Goal: Transaction & Acquisition: Purchase product/service

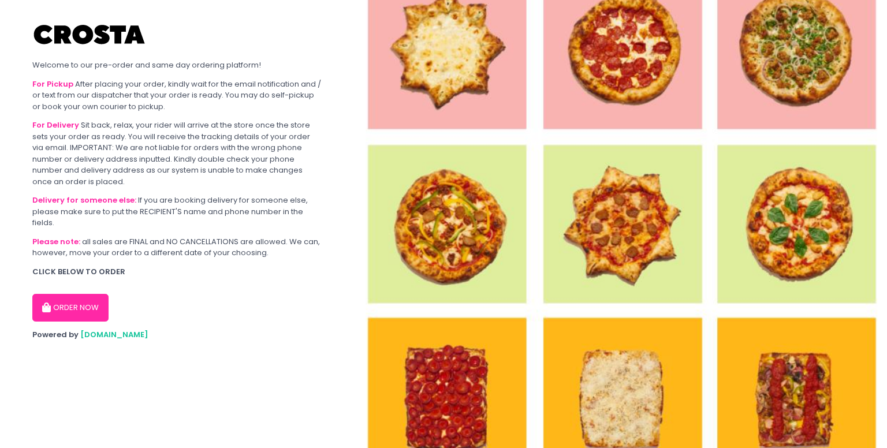
click at [66, 313] on button "ORDER NOW" at bounding box center [70, 308] width 76 height 28
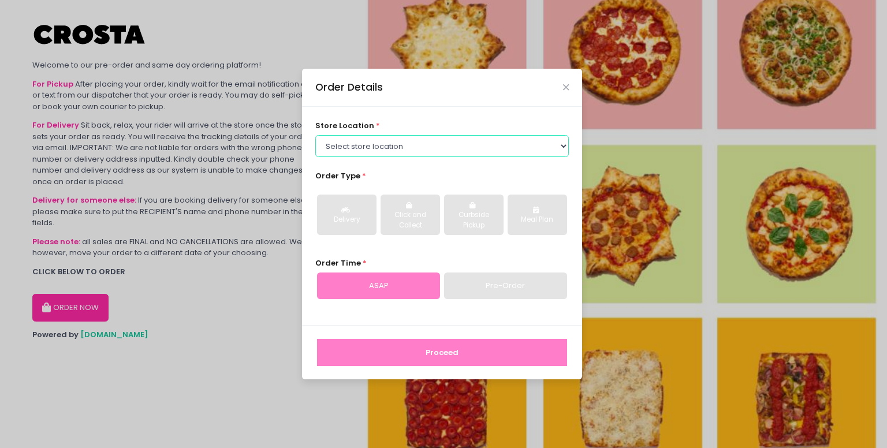
click at [358, 154] on select "Select store location [PERSON_NAME] Pizza - [PERSON_NAME] Pizza - [GEOGRAPHIC_D…" at bounding box center [442, 146] width 254 height 22
select select "5fabb2e53664a8677beaeb89"
click at [315, 135] on select "Select store location [PERSON_NAME] Pizza - [PERSON_NAME] Pizza - [GEOGRAPHIC_D…" at bounding box center [442, 146] width 254 height 22
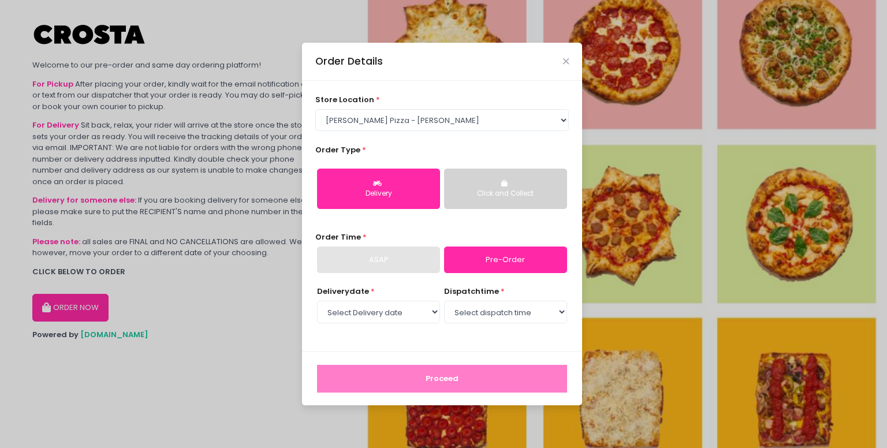
click at [485, 258] on link "Pre-Order" at bounding box center [505, 259] width 123 height 27
click at [410, 312] on select "Select Delivery date [DATE] [DATE] [DATE] [DATE] [DATE]" at bounding box center [378, 312] width 123 height 22
select select "[DATE]"
click at [317, 301] on select "Select Delivery date [DATE] [DATE] [DATE] [DATE] [DATE]" at bounding box center [378, 312] width 123 height 22
click at [469, 317] on select "Select dispatch time 12:00 PM - 12:30 PM 12:30 PM - 01:00 PM 01:00 PM - 01:30 P…" at bounding box center [505, 312] width 123 height 22
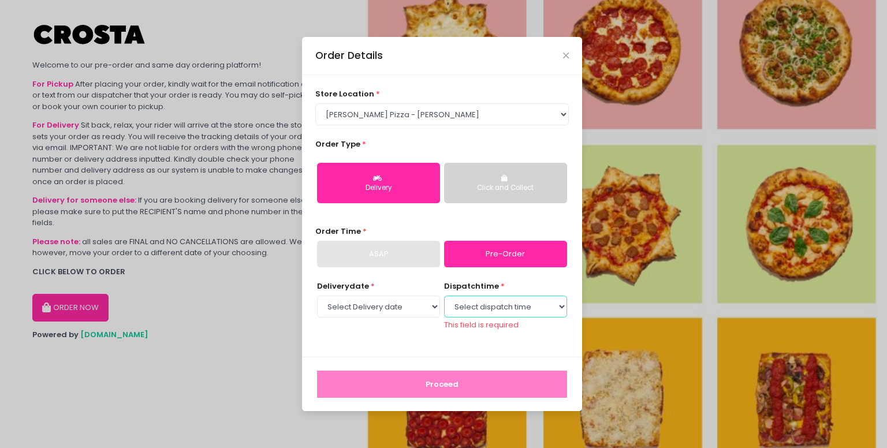
click at [471, 297] on select "Select dispatch time 12:00 PM - 12:30 PM 12:30 PM - 01:00 PM 01:00 PM - 01:30 P…" at bounding box center [505, 307] width 123 height 22
select select "14:00"
click at [444, 301] on select "Select dispatch time 12:00 PM - 12:30 PM 12:30 PM - 01:00 PM 01:00 PM - 01:30 P…" at bounding box center [505, 307] width 123 height 22
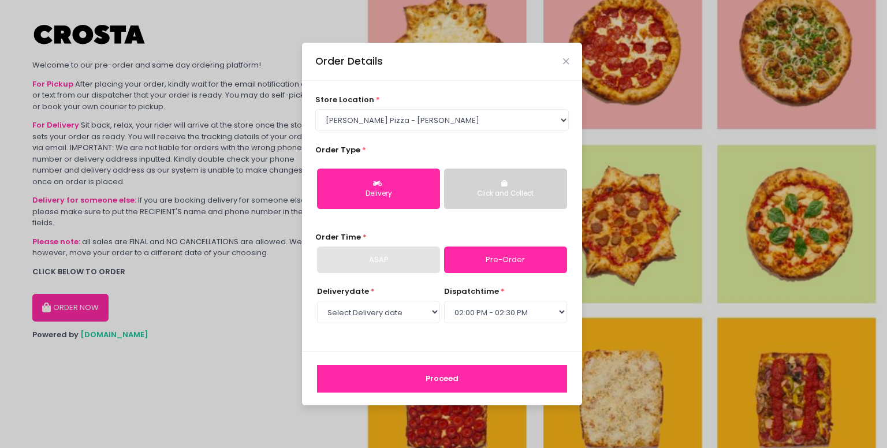
click at [477, 379] on button "Proceed" at bounding box center [442, 379] width 250 height 28
